Goal: Transaction & Acquisition: Download file/media

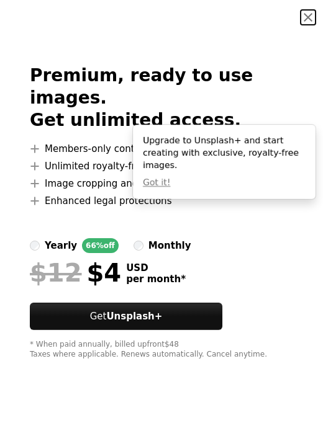
click at [305, 15] on button "An X shape" at bounding box center [308, 17] width 15 height 15
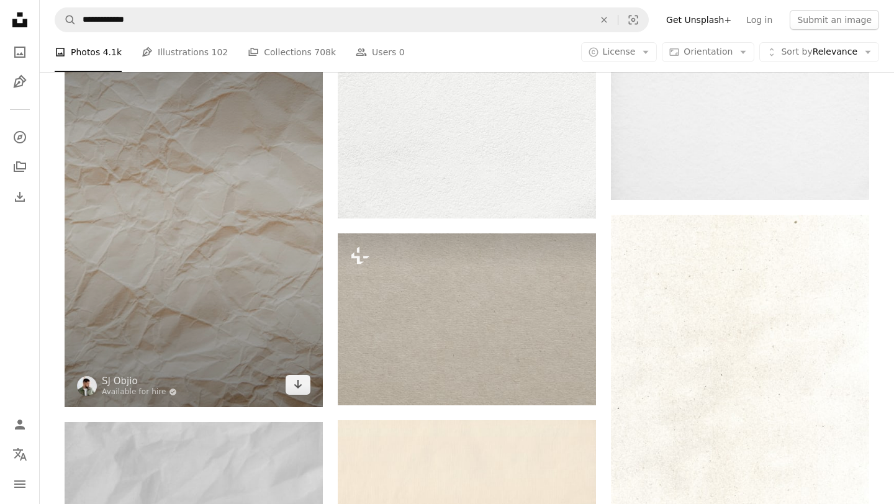
scroll to position [1075, 0]
click at [271, 314] on img at bounding box center [194, 212] width 258 height 387
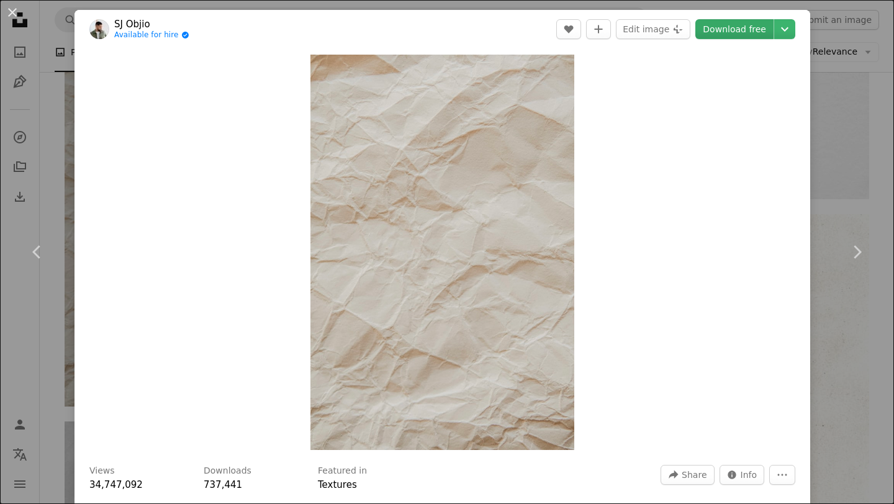
click at [322, 23] on link "Download free" at bounding box center [734, 29] width 78 height 20
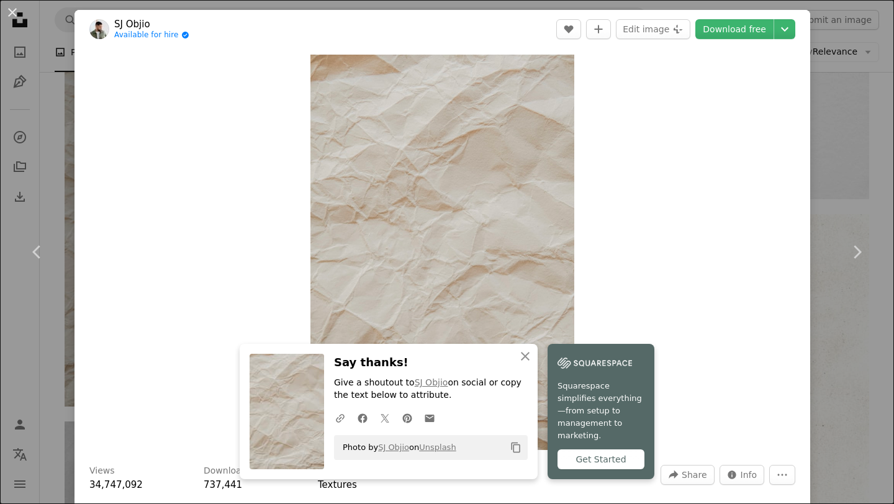
click at [322, 91] on div "An X shape Chevron left Chevron right [PERSON_NAME] Available for hire A checkm…" at bounding box center [447, 252] width 894 height 504
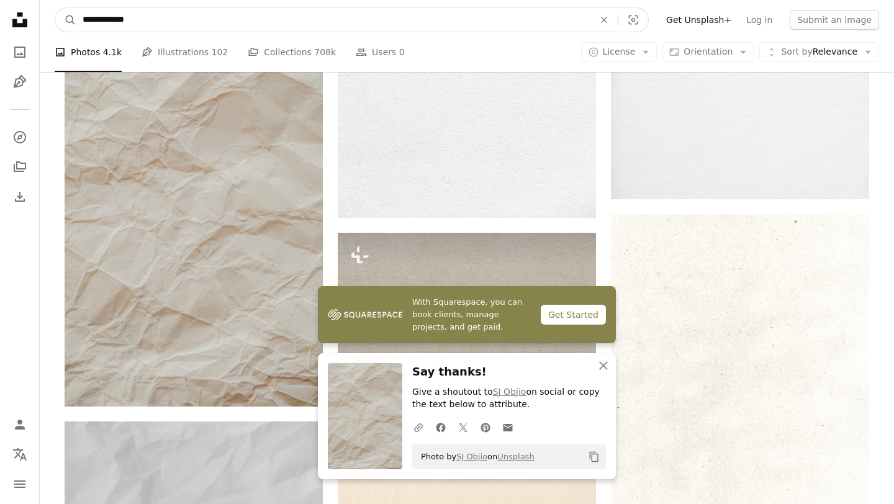
click at [322, 9] on input "**********" at bounding box center [333, 20] width 514 height 24
type input "**********"
click button "A magnifying glass" at bounding box center [65, 20] width 21 height 24
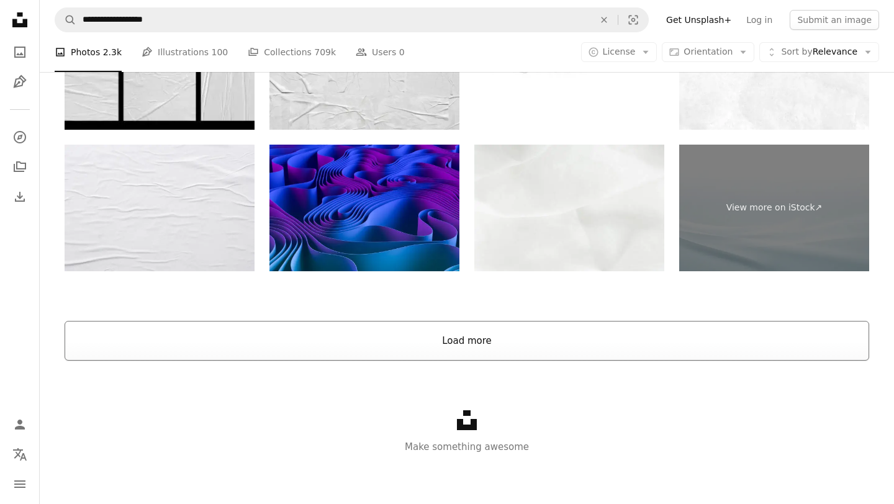
click at [322, 335] on button "Load more" at bounding box center [467, 341] width 805 height 40
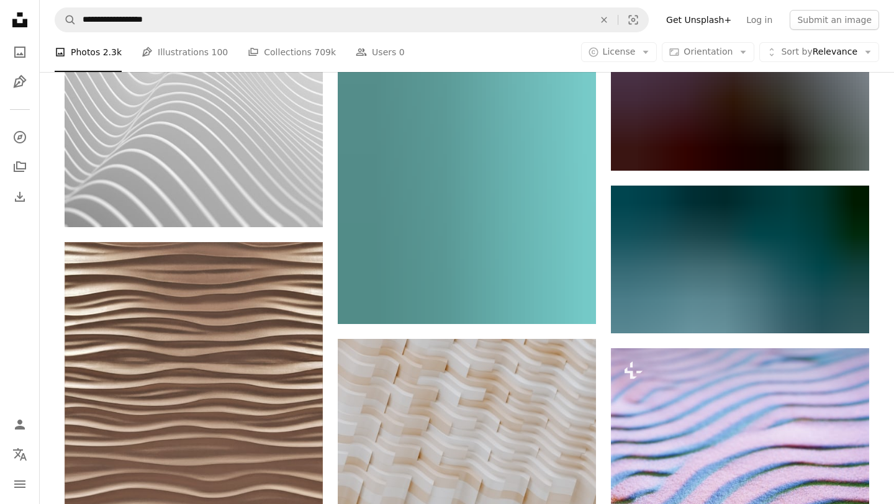
scroll to position [9446, 0]
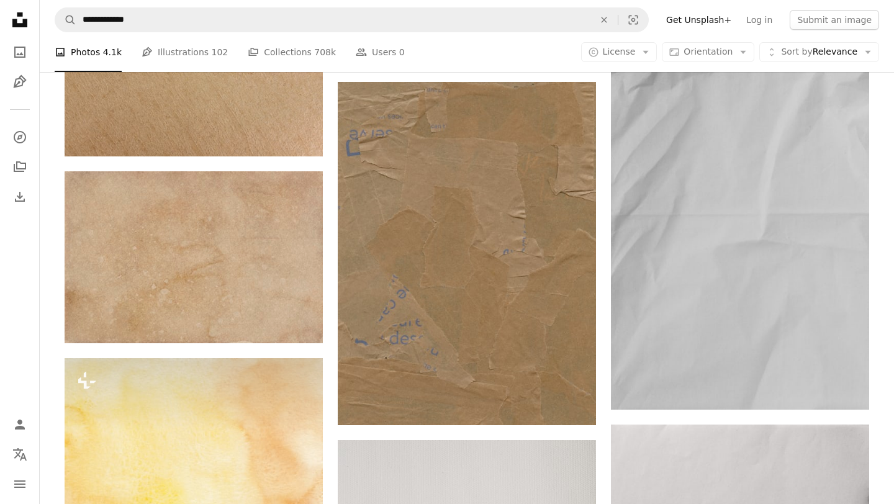
scroll to position [5834, 0]
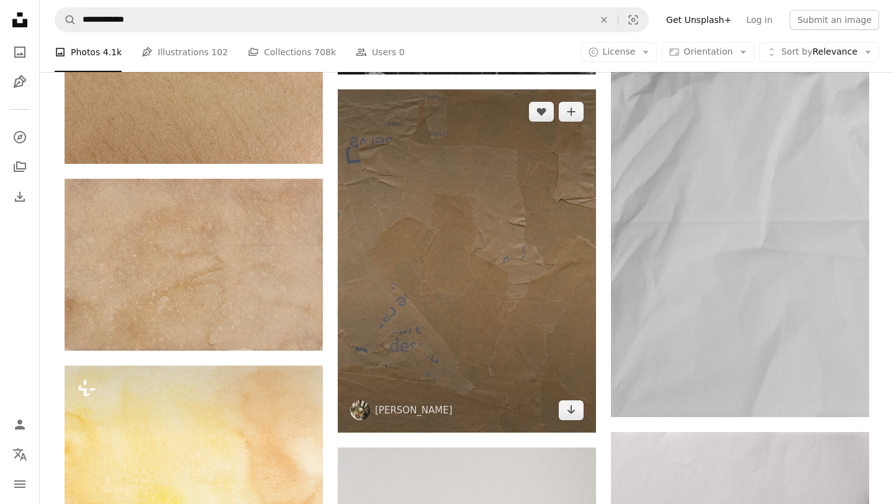
click at [322, 244] on img at bounding box center [467, 260] width 258 height 343
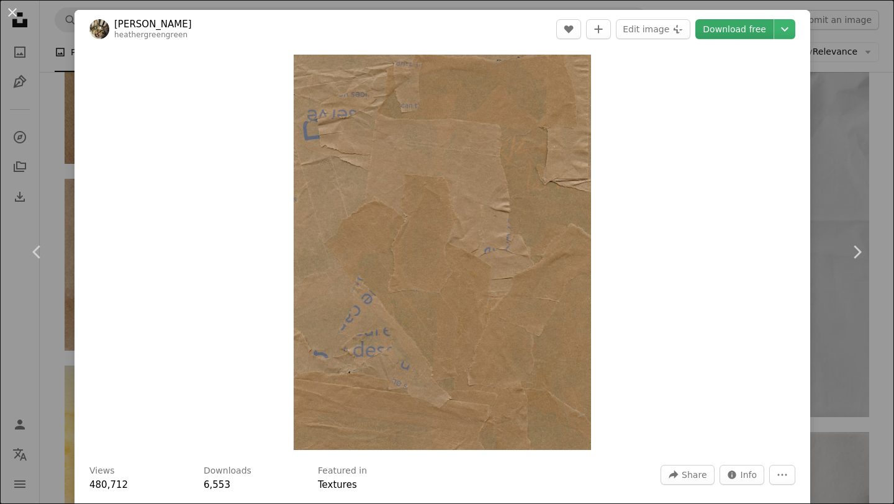
click at [322, 30] on link "Download free" at bounding box center [734, 29] width 78 height 20
